Goal: Task Accomplishment & Management: Use online tool/utility

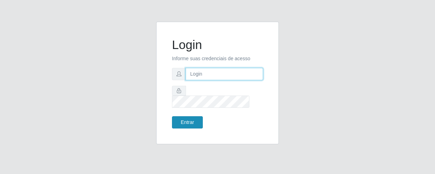
type input "[EMAIL_ADDRESS][DOMAIN_NAME]"
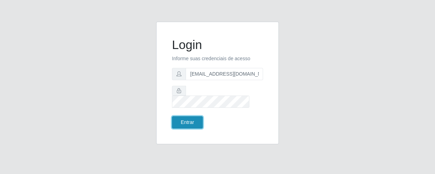
click at [188, 116] on button "Entrar" at bounding box center [187, 122] width 31 height 12
click at [192, 116] on button "Entrar" at bounding box center [187, 122] width 31 height 12
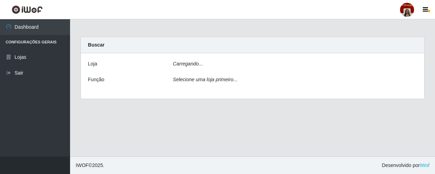
click at [190, 116] on main "Carregando... Buscar [PERSON_NAME]... Função Selecione uma loja primeiro..." at bounding box center [252, 87] width 365 height 137
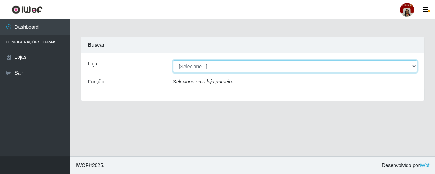
click at [251, 67] on select "[Selecione...] Mar Vermelho - Loja 04" at bounding box center [295, 66] width 245 height 12
select select "251"
click at [173, 60] on select "[Selecione...] Mar Vermelho - Loja 04" at bounding box center [295, 66] width 245 height 12
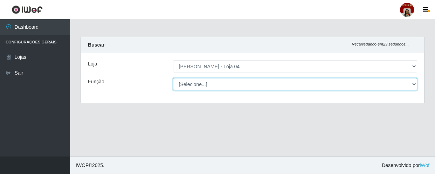
click at [213, 88] on select "[Selecione...] ASG ASG + ASG ++ Auxiliar de Depósito Auxiliar de Depósito + Aux…" at bounding box center [295, 84] width 245 height 12
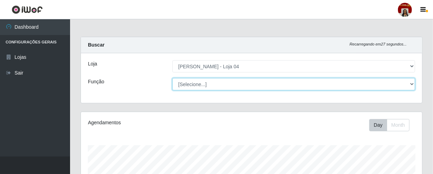
scroll to position [145, 341]
click at [172, 78] on select "[Selecione...] ASG ASG + ASG ++ Auxiliar de Depósito Auxiliar de Depósito + Aux…" at bounding box center [293, 84] width 243 height 12
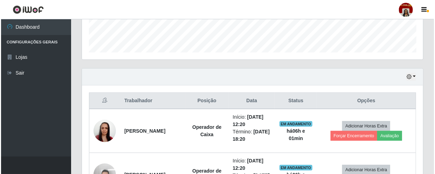
scroll to position [198, 0]
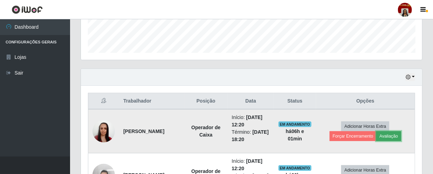
click at [386, 137] on button "Avaliação" at bounding box center [388, 136] width 25 height 10
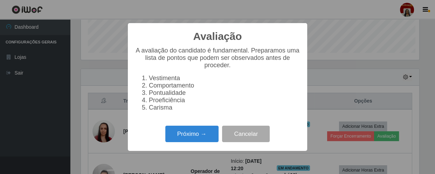
scroll to position [145, 338]
click at [204, 139] on button "Próximo →" at bounding box center [191, 134] width 53 height 16
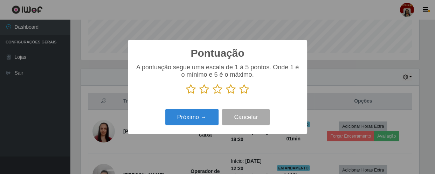
scroll to position [350326, 350133]
click at [244, 95] on icon at bounding box center [244, 89] width 10 height 11
click at [239, 95] on input "radio" at bounding box center [239, 95] width 0 height 0
click at [212, 109] on div "Próximo → Cancelar" at bounding box center [217, 117] width 165 height 20
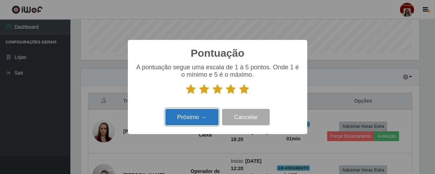
click at [202, 114] on button "Próximo →" at bounding box center [191, 117] width 53 height 16
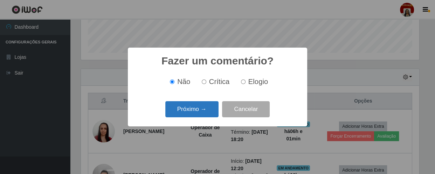
click at [202, 114] on button "Próximo →" at bounding box center [191, 109] width 53 height 16
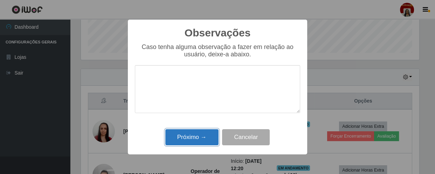
click at [203, 141] on button "Próximo →" at bounding box center [191, 137] width 53 height 16
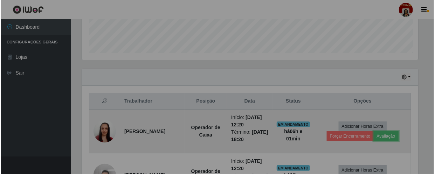
scroll to position [145, 341]
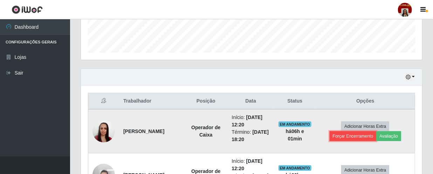
click at [341, 136] on button "Forçar Encerramento" at bounding box center [353, 136] width 47 height 10
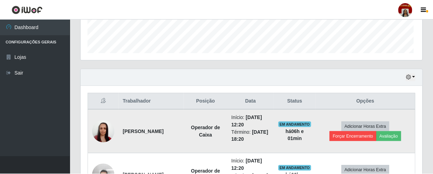
scroll to position [145, 338]
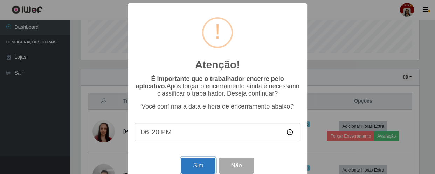
click at [199, 164] on button "Sim" at bounding box center [198, 166] width 34 height 16
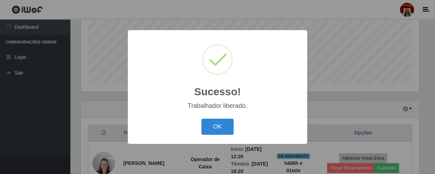
click at [201, 136] on div "OK Cancel" at bounding box center [217, 127] width 165 height 20
drag, startPoint x: 209, startPoint y: 128, endPoint x: 220, endPoint y: 123, distance: 11.8
click at [210, 128] on button "OK" at bounding box center [218, 127] width 33 height 16
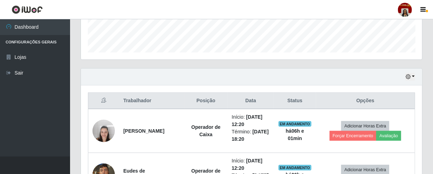
scroll to position [230, 0]
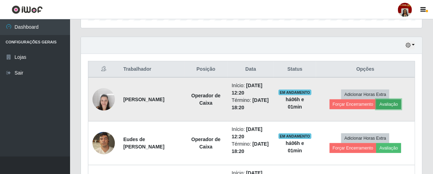
click at [393, 104] on button "Avaliação" at bounding box center [388, 105] width 25 height 10
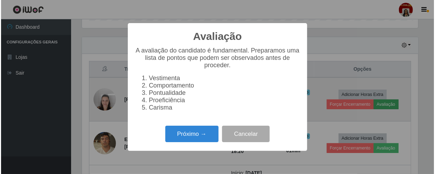
scroll to position [145, 338]
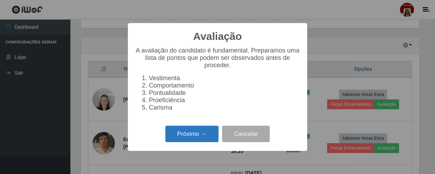
click at [179, 142] on button "Próximo →" at bounding box center [191, 134] width 53 height 16
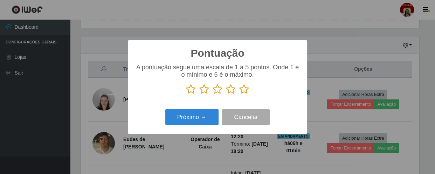
click at [242, 89] on icon at bounding box center [244, 89] width 10 height 11
click at [239, 95] on input "radio" at bounding box center [239, 95] width 0 height 0
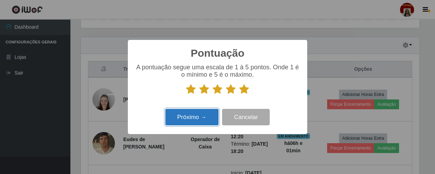
click at [193, 114] on button "Próximo →" at bounding box center [191, 117] width 53 height 16
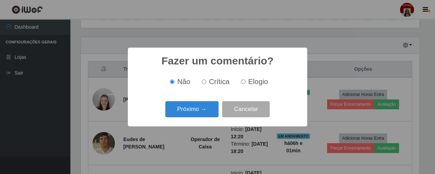
click at [193, 114] on button "Próximo →" at bounding box center [191, 109] width 53 height 16
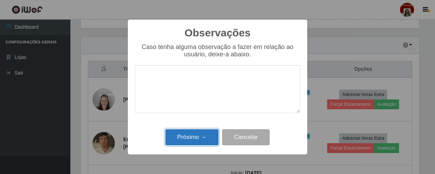
click at [197, 139] on button "Próximo →" at bounding box center [191, 137] width 53 height 16
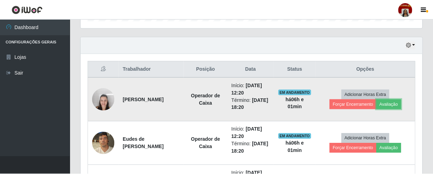
scroll to position [145, 341]
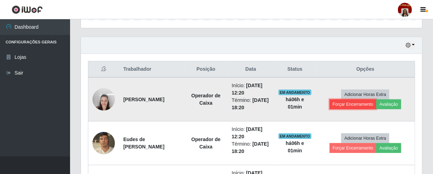
click at [350, 106] on button "Forçar Encerramento" at bounding box center [353, 105] width 47 height 10
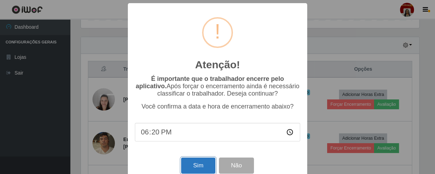
click at [205, 168] on button "Sim" at bounding box center [198, 166] width 34 height 16
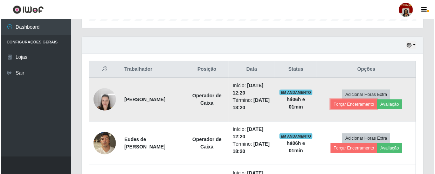
scroll to position [0, 0]
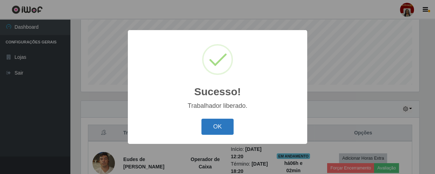
click at [213, 125] on button "OK" at bounding box center [218, 127] width 33 height 16
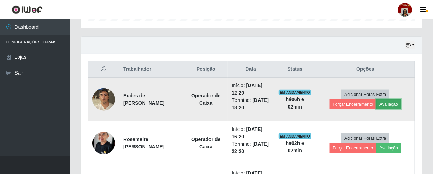
click at [386, 101] on button "Avaliação" at bounding box center [388, 105] width 25 height 10
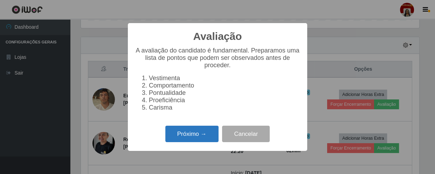
click at [189, 131] on button "Próximo →" at bounding box center [191, 134] width 53 height 16
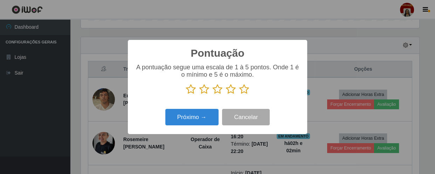
click at [245, 95] on icon at bounding box center [244, 89] width 10 height 11
click at [239, 95] on input "radio" at bounding box center [239, 95] width 0 height 0
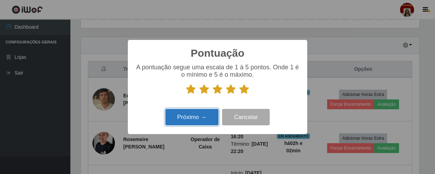
click at [214, 117] on button "Próximo →" at bounding box center [191, 117] width 53 height 16
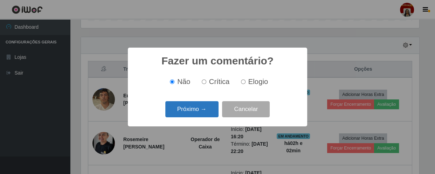
click at [197, 111] on button "Próximo →" at bounding box center [191, 109] width 53 height 16
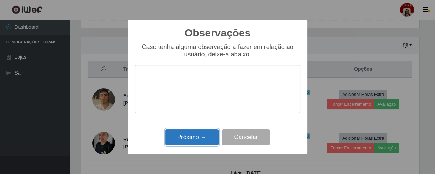
click at [197, 138] on button "Próximo →" at bounding box center [191, 137] width 53 height 16
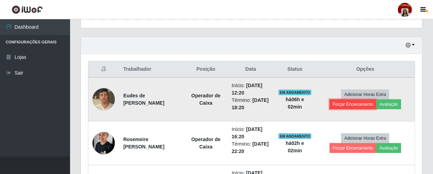
click at [349, 104] on button "Forçar Encerramento" at bounding box center [353, 105] width 47 height 10
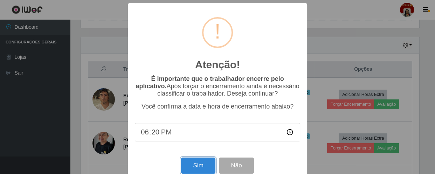
click at [199, 158] on div "Atenção! × É importante que o trabalhador encerre pelo aplicativo. Após forçar …" at bounding box center [217, 93] width 179 height 180
click at [210, 161] on button "Sim" at bounding box center [198, 166] width 34 height 16
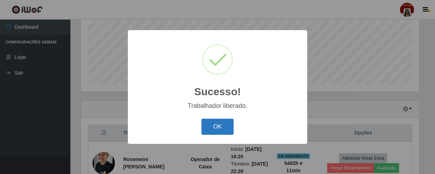
click at [228, 130] on button "OK" at bounding box center [218, 127] width 33 height 16
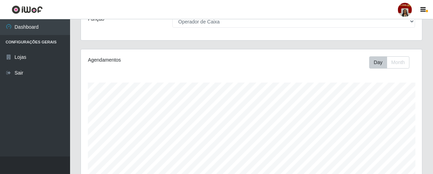
scroll to position [62, 0]
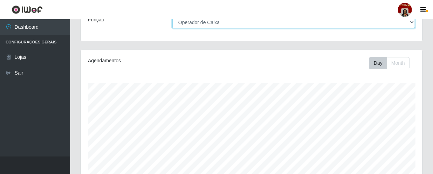
click at [257, 25] on select "[Selecione...] ASG ASG + ASG ++ Auxiliar de Depósito Auxiliar de Depósito + Aux…" at bounding box center [293, 22] width 243 height 12
select select "1"
click at [172, 16] on select "[Selecione...] ASG ASG + ASG ++ Auxiliar de Depósito Auxiliar de Depósito + Aux…" at bounding box center [293, 22] width 243 height 12
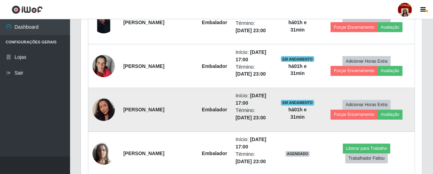
scroll to position [560, 0]
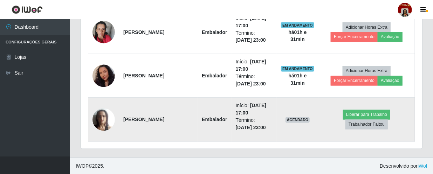
click at [102, 117] on img at bounding box center [104, 120] width 22 height 30
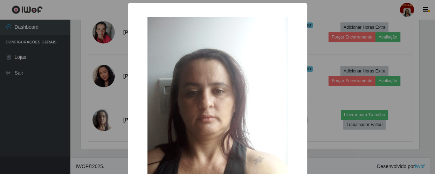
click at [64, 119] on div "× OK Cancel" at bounding box center [217, 87] width 435 height 174
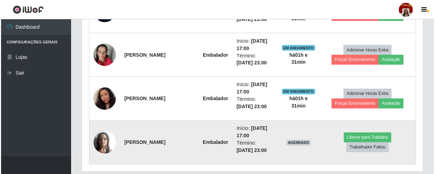
scroll to position [560, 0]
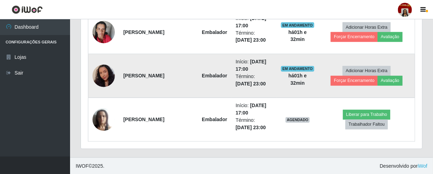
click at [110, 74] on img at bounding box center [104, 76] width 22 height 29
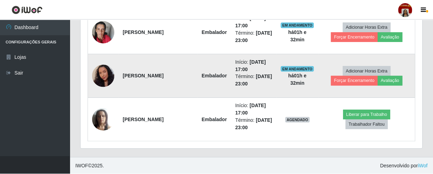
scroll to position [145, 338]
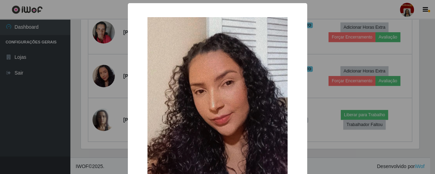
click at [68, 108] on div "× OK Cancel" at bounding box center [217, 87] width 435 height 174
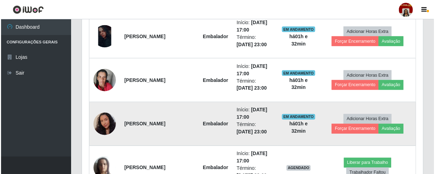
scroll to position [496, 0]
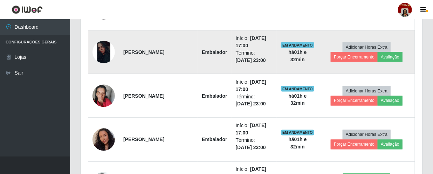
click at [102, 54] on img at bounding box center [104, 52] width 22 height 22
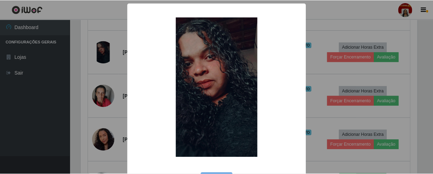
scroll to position [145, 338]
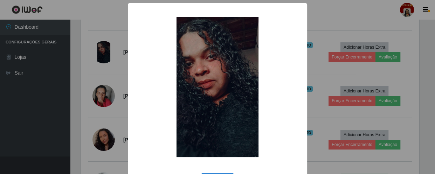
click at [59, 94] on div "× OK Cancel" at bounding box center [217, 87] width 435 height 174
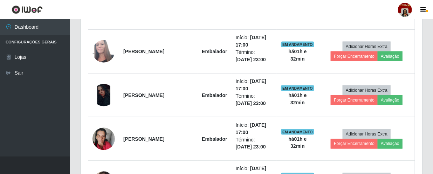
scroll to position [400, 0]
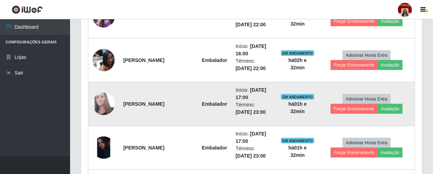
click at [103, 101] on img at bounding box center [104, 104] width 22 height 38
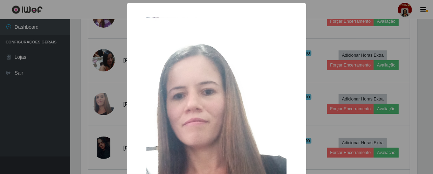
scroll to position [145, 338]
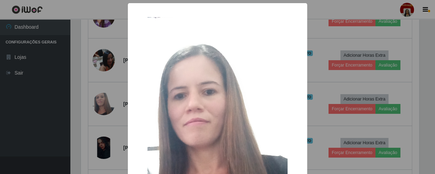
click at [64, 106] on div "× OK Cancel" at bounding box center [217, 87] width 435 height 174
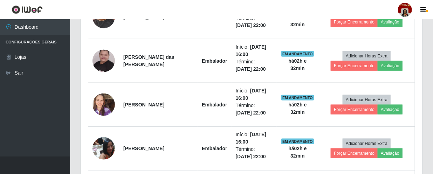
scroll to position [305, 0]
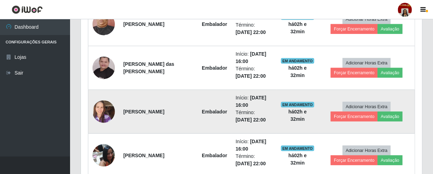
click at [102, 110] on img at bounding box center [104, 112] width 22 height 30
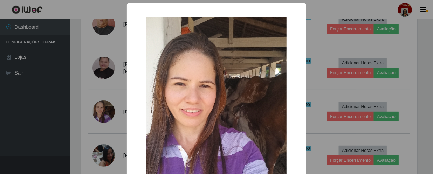
scroll to position [145, 338]
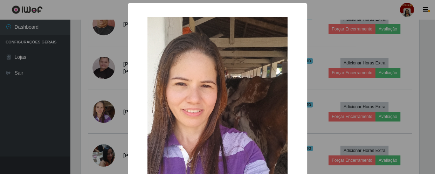
click at [75, 110] on div "× OK Cancel" at bounding box center [217, 87] width 435 height 174
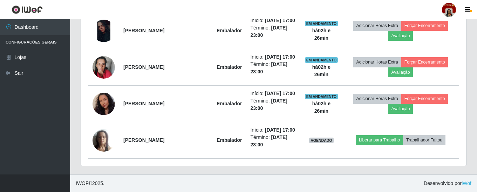
scroll to position [145, 385]
